Goal: Information Seeking & Learning: Learn about a topic

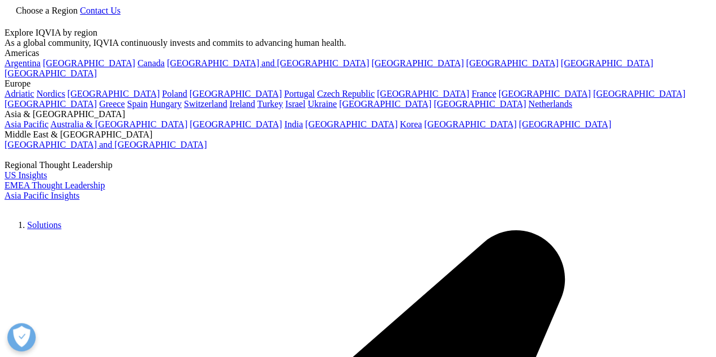
scroll to position [482, 668]
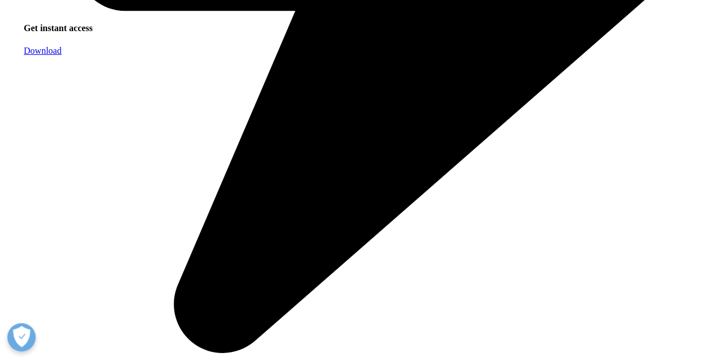
scroll to position [800, 0]
